Goal: Information Seeking & Learning: Learn about a topic

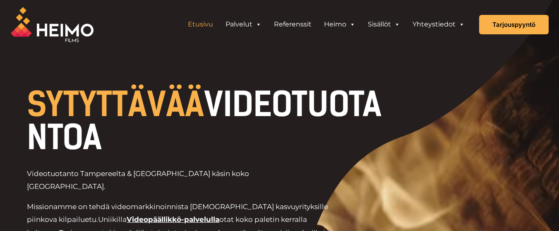
click at [373, 140] on h1 "SYTYTTÄVÄÄ VIDEOTUOTANTOA" at bounding box center [205, 121] width 357 height 66
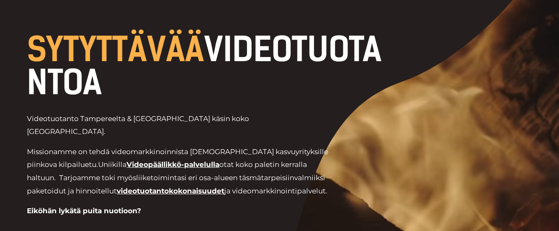
scroll to position [99, 0]
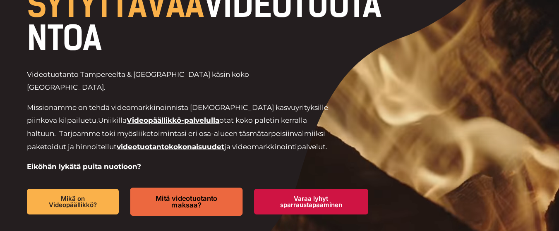
click at [200, 192] on link "Mitä videotuotanto maksaa?" at bounding box center [186, 202] width 112 height 28
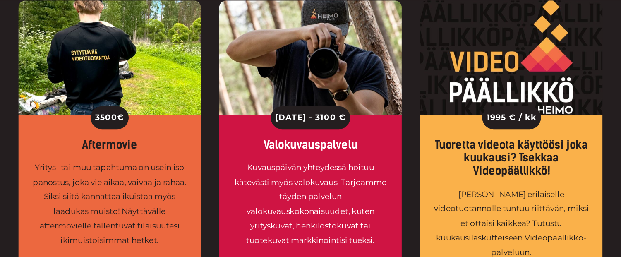
scroll to position [1340, 0]
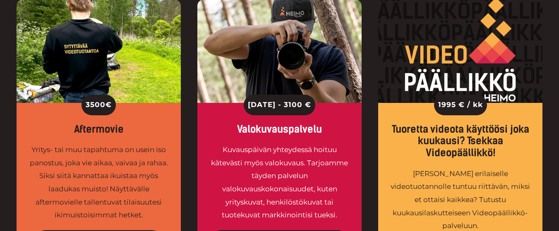
click at [468, 212] on div "1995 € / kk Tuoretta videota käyttöösi joka kuukausi? Tsekkaa Videopäällikkö! J…" at bounding box center [460, 189] width 164 height 172
click at [485, 210] on div "1995 € / kk Tuoretta videota käyttöösi joka kuukausi? Tsekkaa Videopäällikkö! J…" at bounding box center [460, 189] width 164 height 172
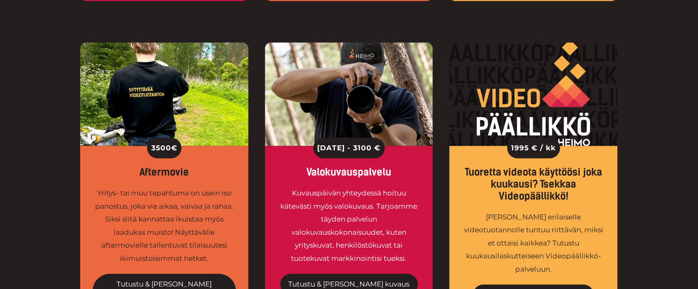
scroll to position [1271, 0]
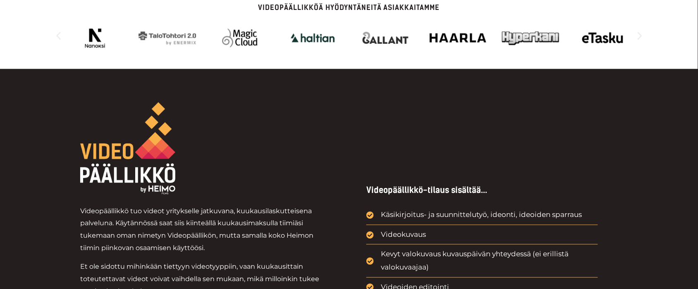
scroll to position [310, 0]
